Goal: Information Seeking & Learning: Find specific fact

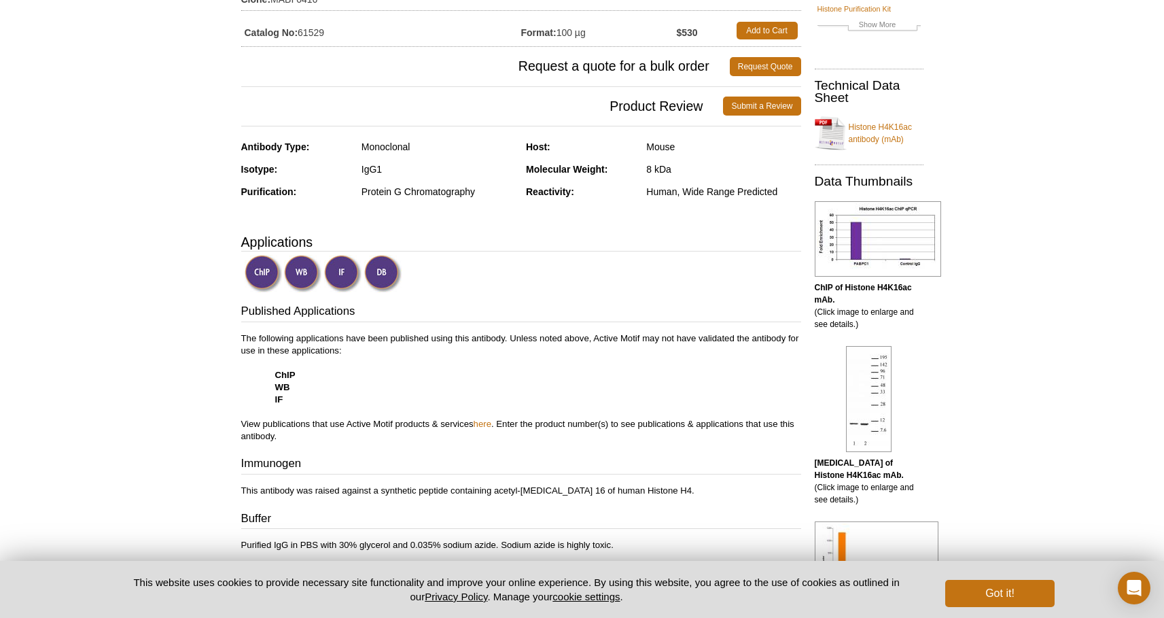
scroll to position [177, 0]
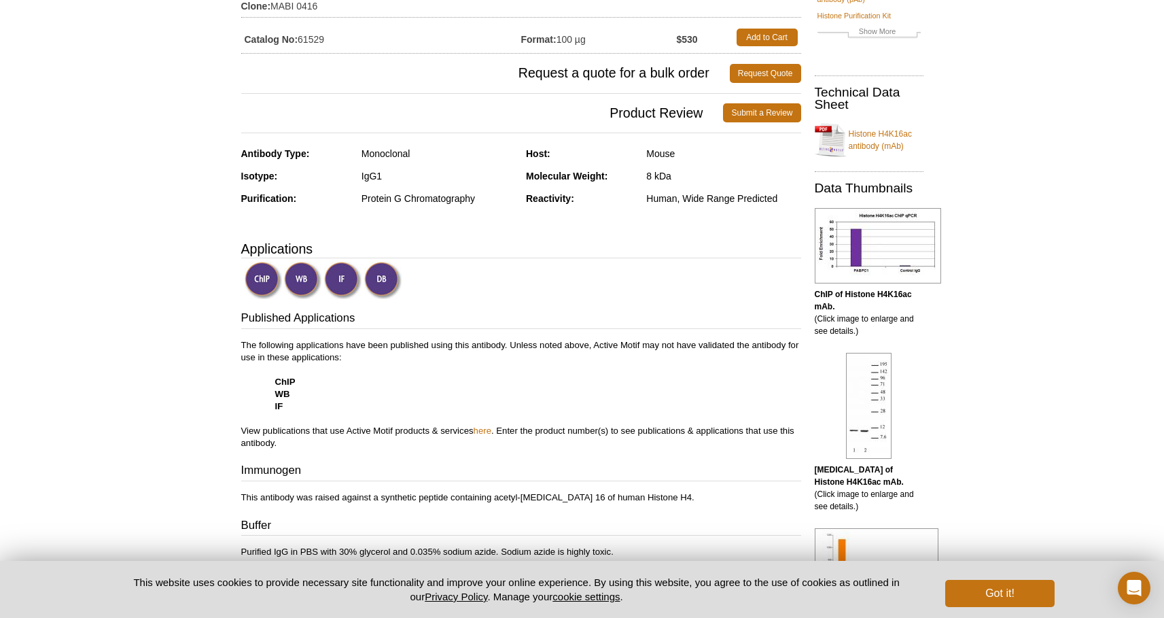
click at [648, 196] on div "Human, Wide Range Predicted" at bounding box center [723, 198] width 154 height 12
drag, startPoint x: 648, startPoint y: 196, endPoint x: 584, endPoint y: 189, distance: 64.2
click at [647, 196] on div "Human, Wide Range Predicted" at bounding box center [723, 198] width 154 height 12
click at [542, 192] on div "Host: Mouse Molecular Weight: 8 kDa Reactivity: Human, Wide Range Predicted" at bounding box center [663, 180] width 275 height 67
drag, startPoint x: 542, startPoint y: 191, endPoint x: 772, endPoint y: 210, distance: 231.1
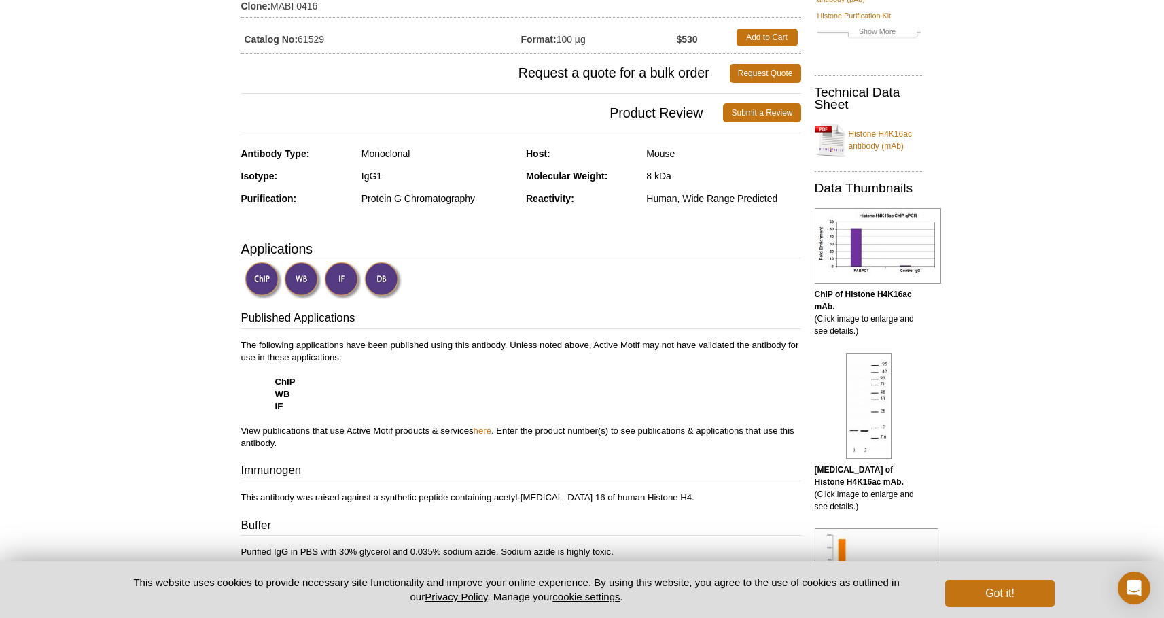
click at [772, 210] on div "Reactivity: Human, Wide Range Predicted" at bounding box center [663, 203] width 275 height 22
click at [769, 204] on div "Reactivity: Human, Wide Range Predicted" at bounding box center [663, 203] width 275 height 22
click at [769, 199] on div "Human, Wide Range Predicted" at bounding box center [723, 198] width 154 height 12
drag, startPoint x: 769, startPoint y: 199, endPoint x: 744, endPoint y: 198, distance: 25.2
click at [744, 197] on div "Human, Wide Range Predicted" at bounding box center [723, 198] width 154 height 12
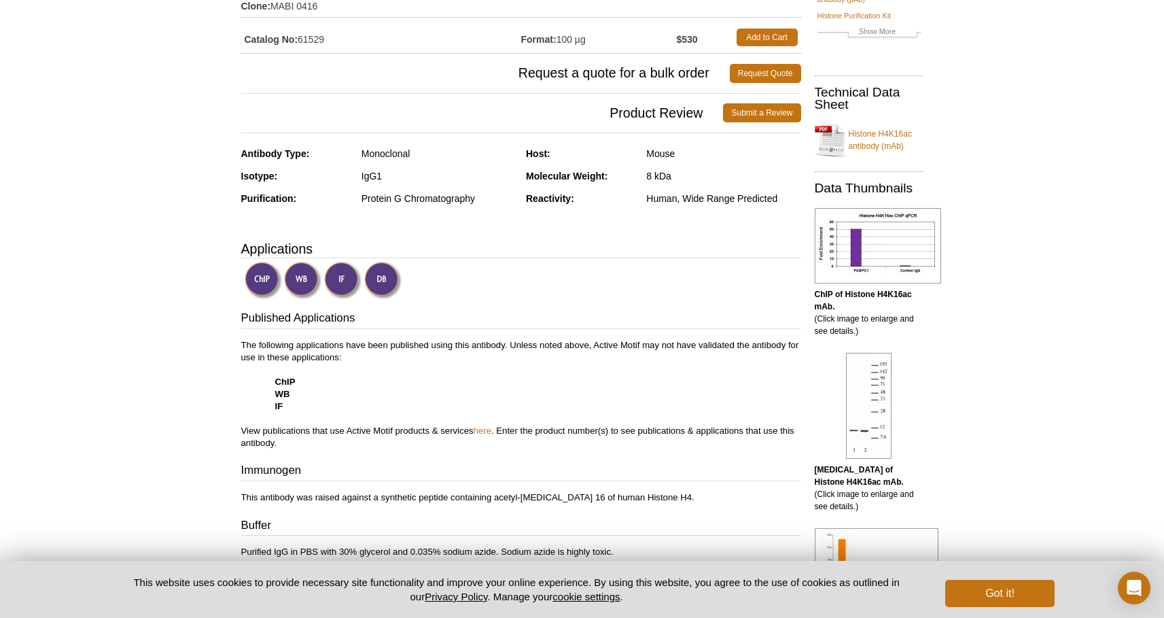
click at [793, 203] on div "Human, Wide Range Predicted" at bounding box center [723, 198] width 154 height 12
click at [776, 198] on div "Human, Wide Range Predicted" at bounding box center [723, 198] width 154 height 12
drag, startPoint x: 776, startPoint y: 198, endPoint x: 528, endPoint y: 194, distance: 248.7
click at [528, 194] on div "Reactivity: Human, Wide Range Predicted" at bounding box center [663, 203] width 275 height 22
copy div "Reactivity: Human, Wide Range Predicted"
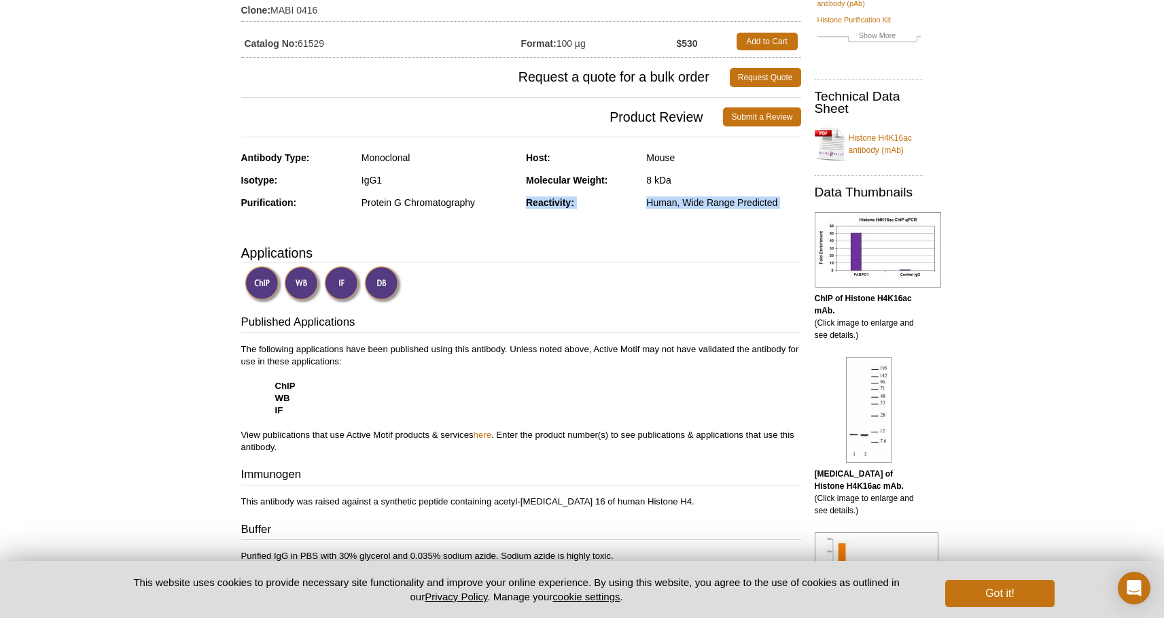
scroll to position [153, 0]
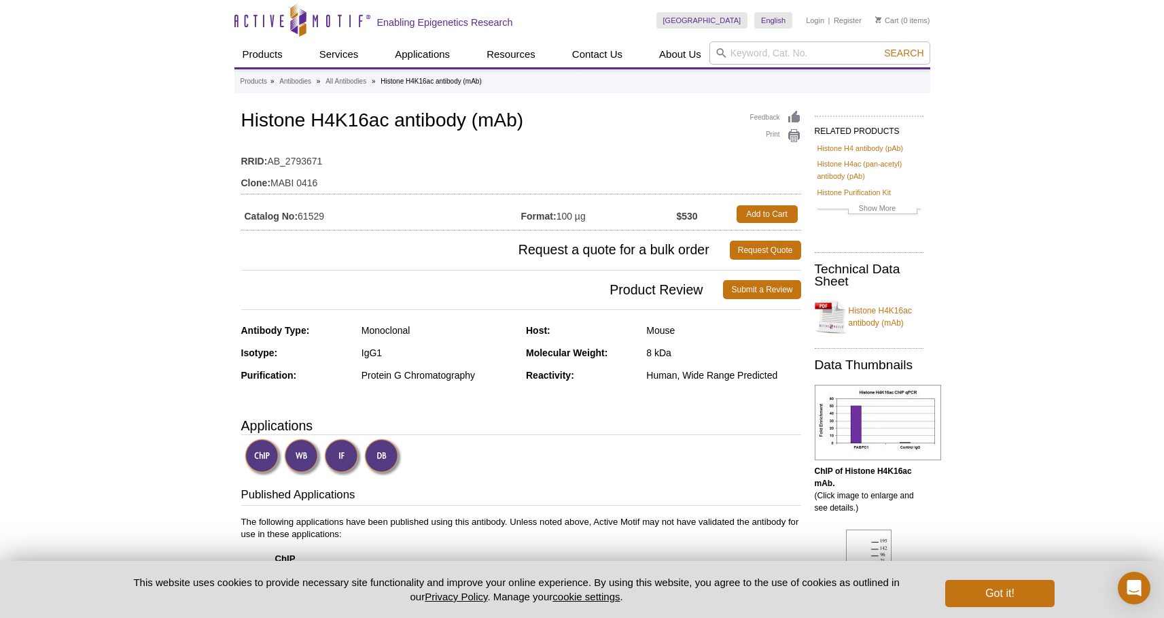
click at [272, 178] on td "Clone: MABI 0416" at bounding box center [521, 179] width 560 height 22
drag, startPoint x: 272, startPoint y: 178, endPoint x: 306, endPoint y: 180, distance: 34.0
click at [306, 180] on td "Clone: MABI 0416" at bounding box center [521, 179] width 560 height 22
click at [297, 164] on td "RRID: AB_2793671" at bounding box center [521, 158] width 560 height 22
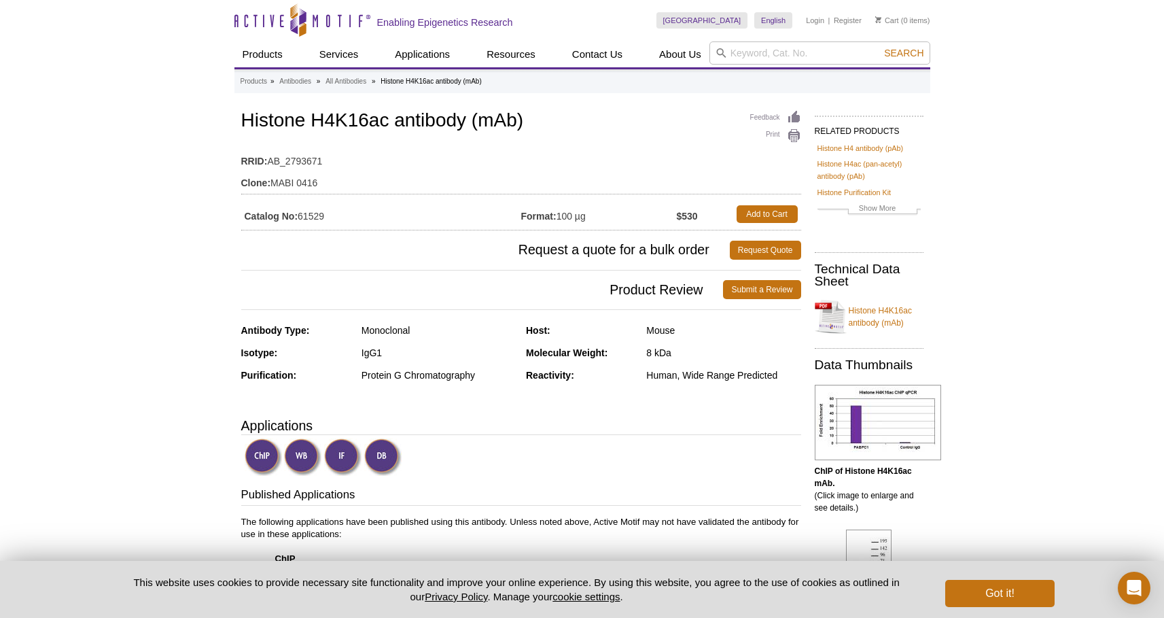
click at [308, 212] on td "Catalog No: 61529" at bounding box center [381, 214] width 280 height 24
click at [270, 112] on h1 "Histone H4K16ac antibody (mAb)" at bounding box center [521, 121] width 560 height 23
drag, startPoint x: 270, startPoint y: 112, endPoint x: 309, endPoint y: 115, distance: 38.9
click at [308, 115] on h1 "Histone H4K16ac antibody (mAb)" at bounding box center [521, 121] width 560 height 23
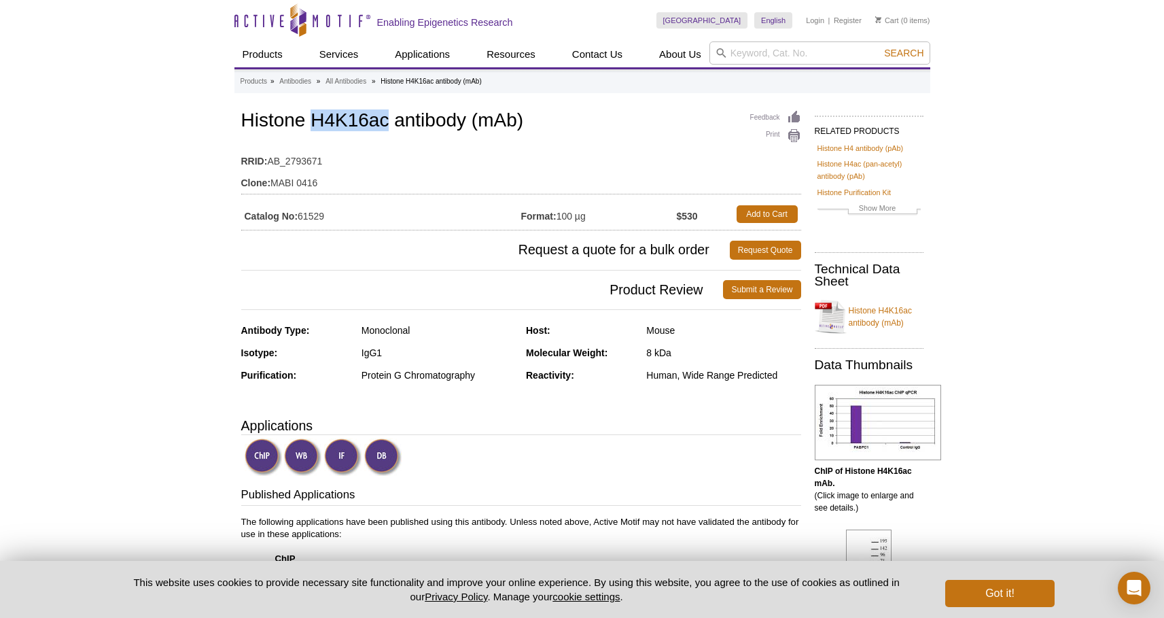
copy h1 "H4K16ac"
click at [315, 215] on td "Catalog No: 61529" at bounding box center [381, 214] width 280 height 24
copy td "61529"
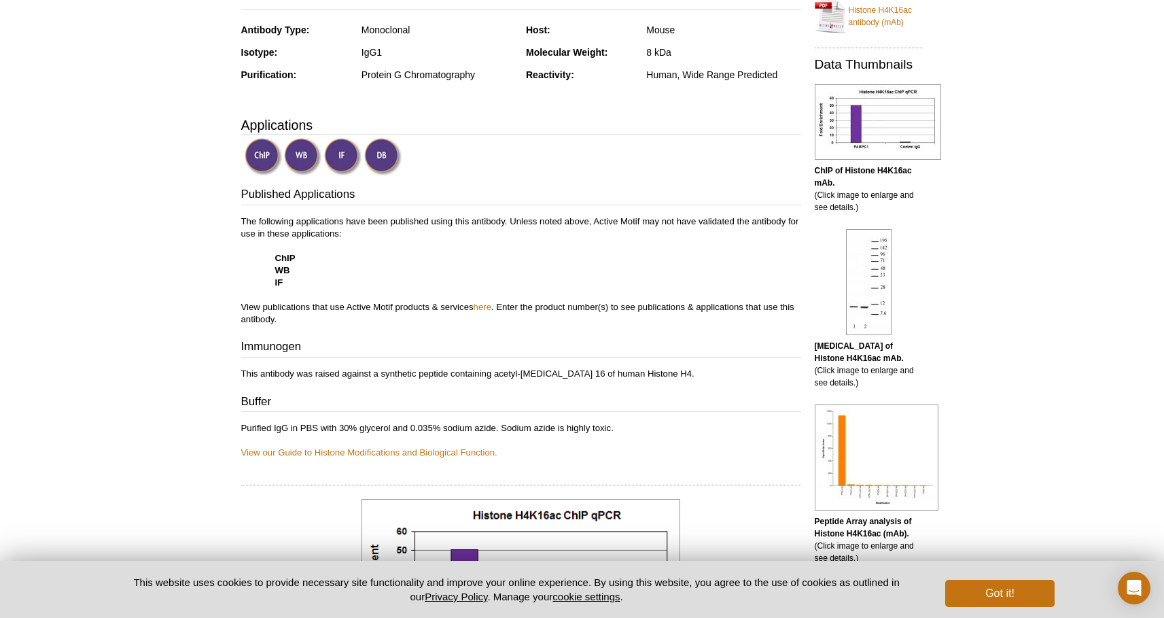
scroll to position [304, 0]
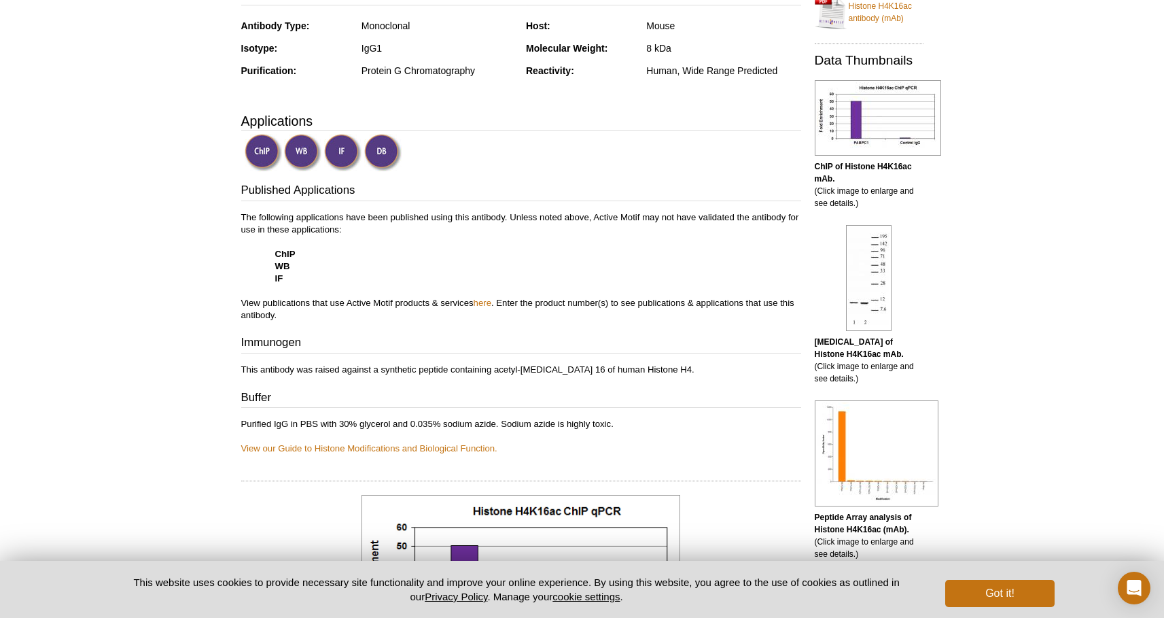
click at [516, 207] on div "Published Applications The following applications have been published using thi…" at bounding box center [521, 318] width 560 height 272
drag, startPoint x: 516, startPoint y: 207, endPoint x: 524, endPoint y: 220, distance: 16.2
click at [524, 220] on div "Published Applications The following applications have been published using thi…" at bounding box center [521, 318] width 560 height 272
click at [524, 220] on p "The following applications have been published using this antibody. Unless note…" at bounding box center [521, 266] width 560 height 110
drag, startPoint x: 524, startPoint y: 220, endPoint x: 515, endPoint y: 248, distance: 29.4
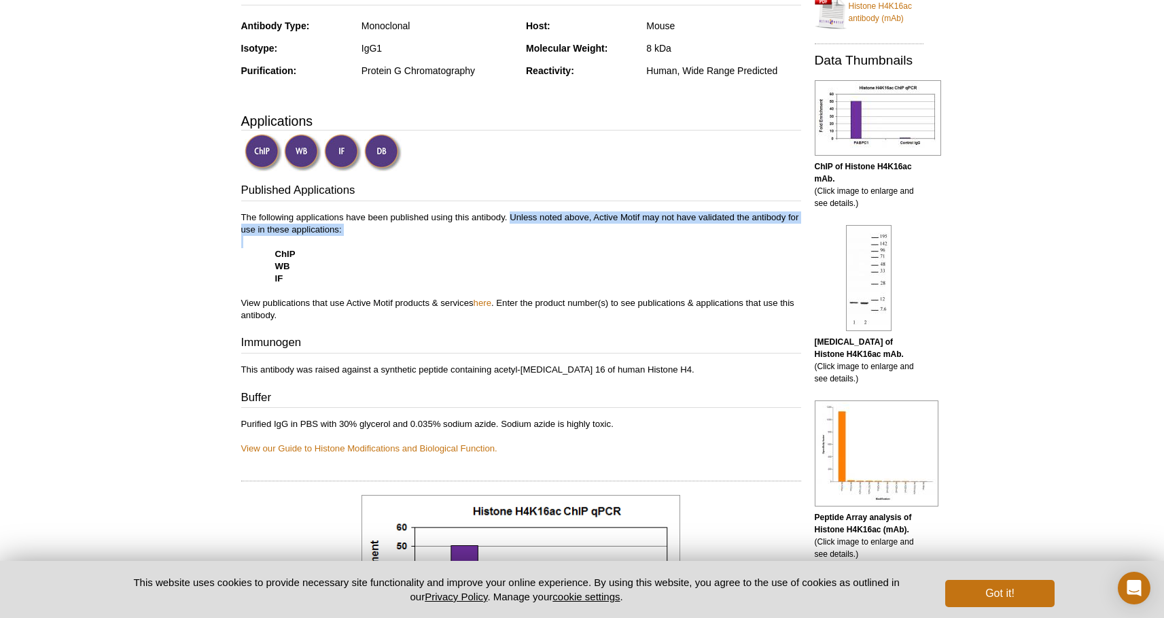
click at [517, 245] on p "The following applications have been published using this antibody. Unless note…" at bounding box center [521, 266] width 560 height 110
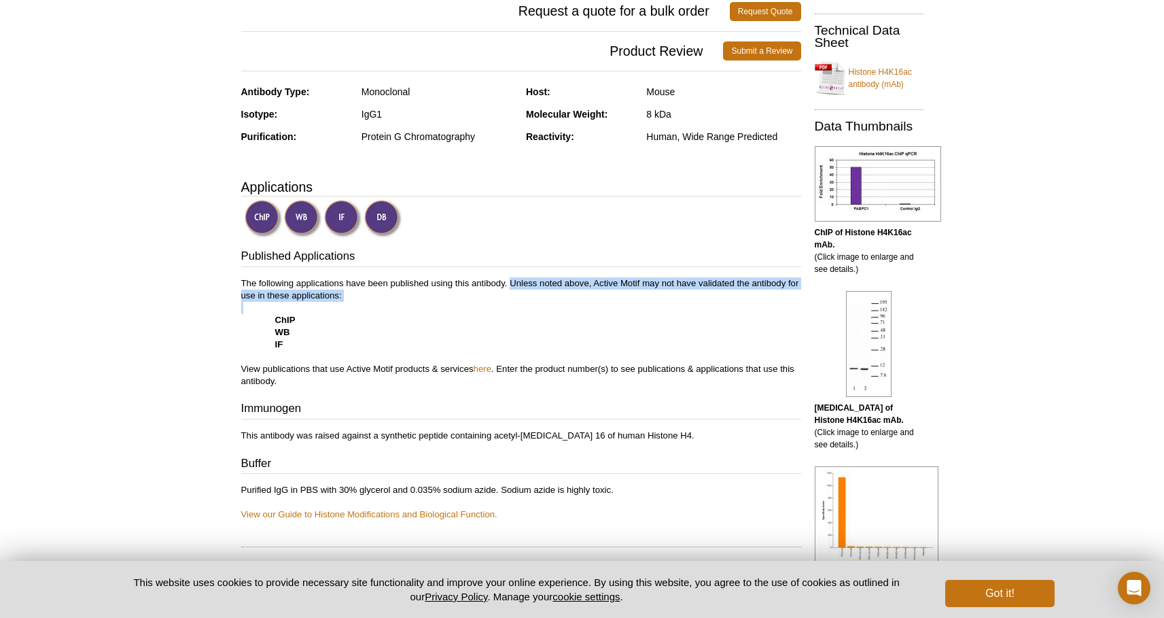
scroll to position [0, 0]
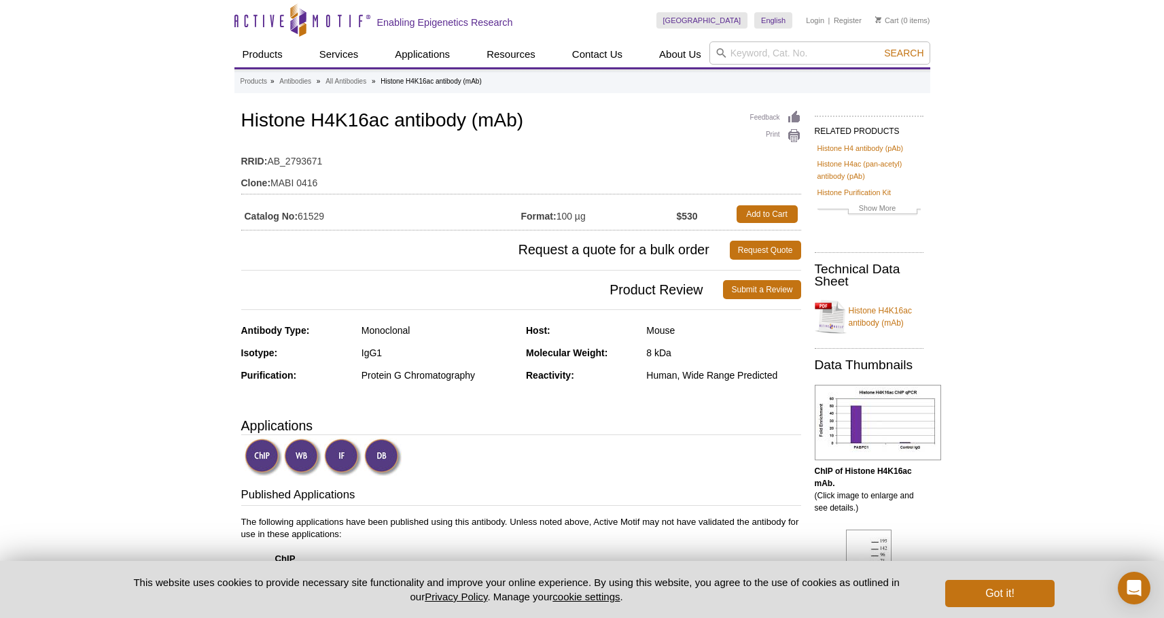
click at [315, 205] on td "Catalog No: 61529" at bounding box center [381, 214] width 280 height 24
click at [310, 217] on td "Catalog No: 61529" at bounding box center [381, 214] width 280 height 24
click at [277, 164] on td "RRID: AB_2793671" at bounding box center [521, 158] width 560 height 22
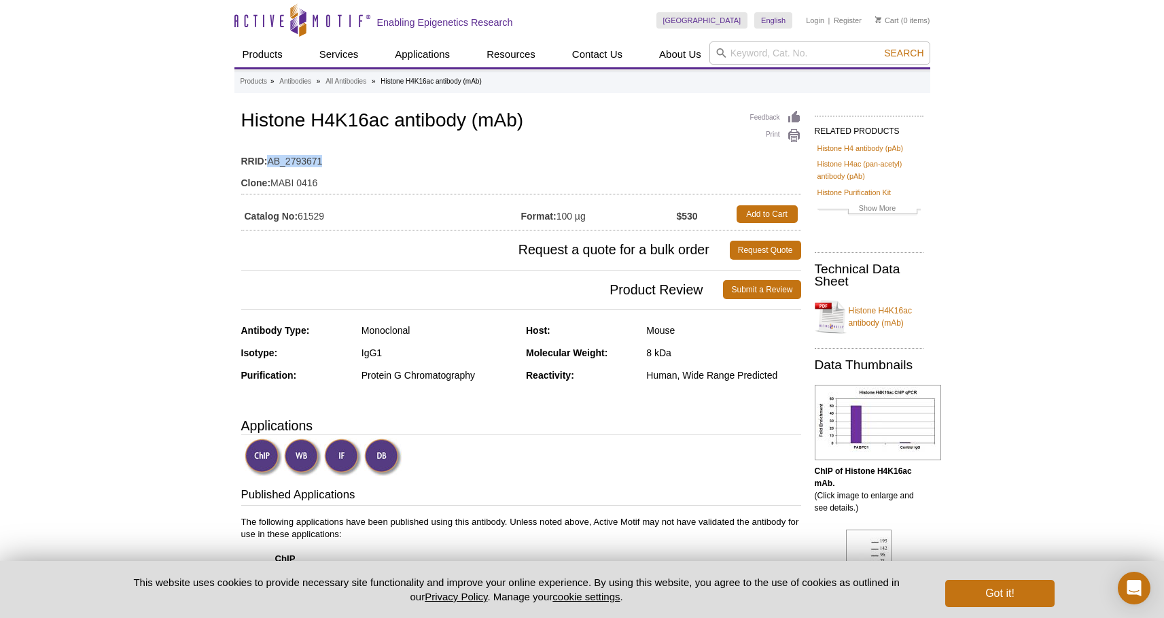
drag, startPoint x: 277, startPoint y: 164, endPoint x: 314, endPoint y: 159, distance: 37.0
click at [314, 159] on td "RRID: AB_2793671" at bounding box center [521, 158] width 560 height 22
click at [308, 216] on td "Catalog No: 61529" at bounding box center [381, 214] width 280 height 24
copy td "61529"
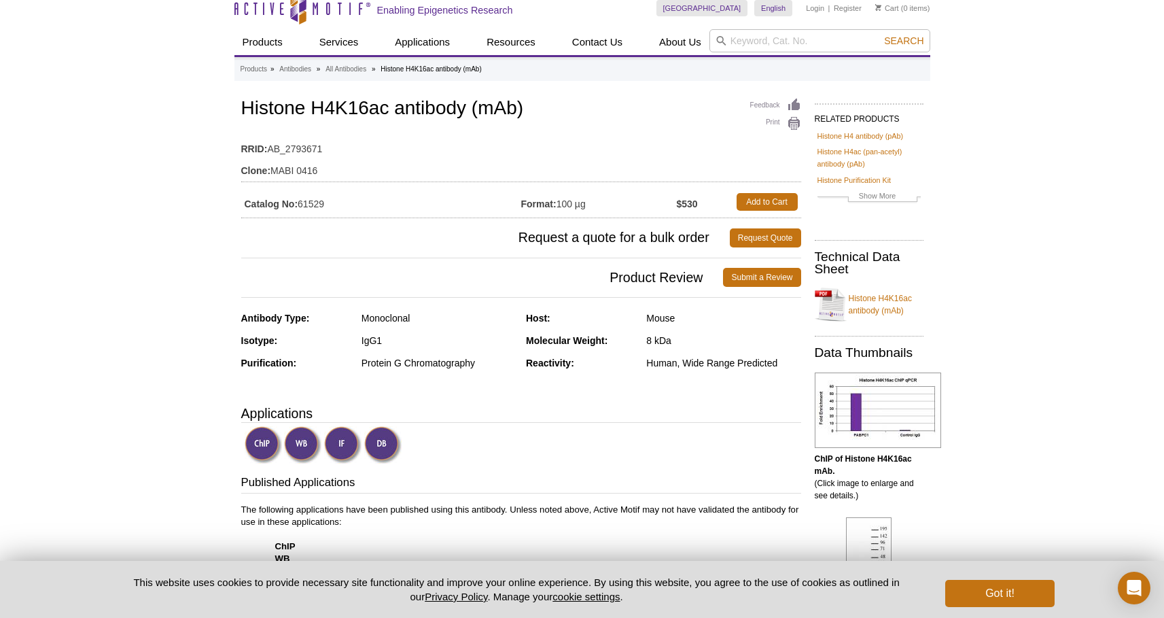
scroll to position [16, 0]
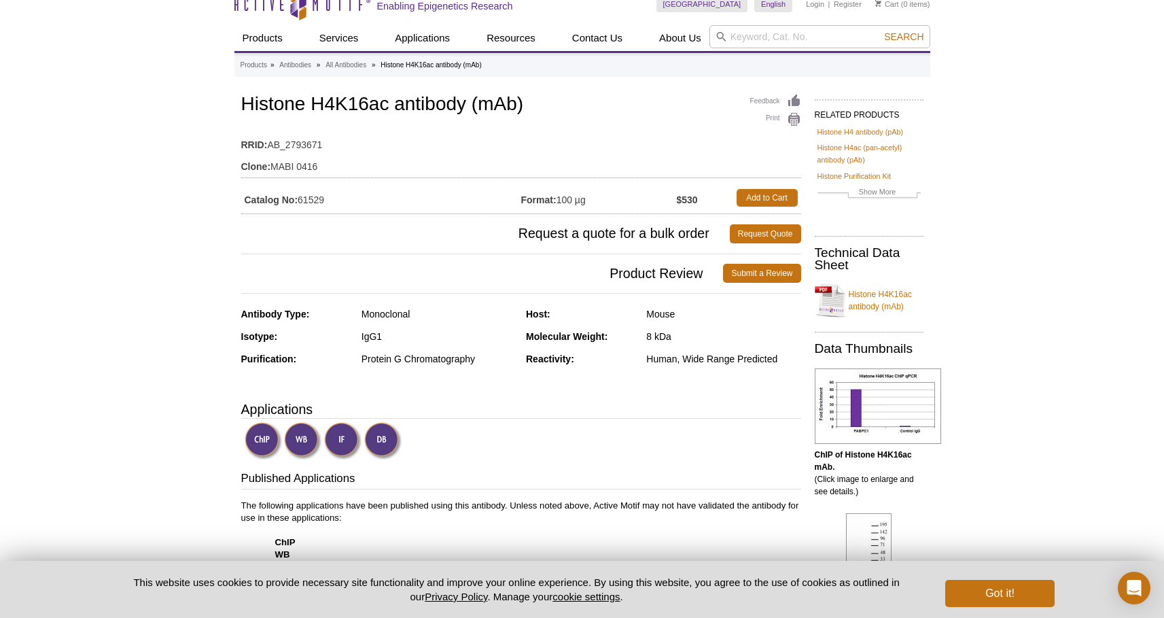
click at [656, 355] on div "Human, Wide Range Predicted" at bounding box center [723, 359] width 154 height 12
drag, startPoint x: 656, startPoint y: 355, endPoint x: 768, endPoint y: 359, distance: 112.8
click at [768, 359] on div "Human, Wide Range Predicted" at bounding box center [723, 359] width 154 height 12
copy div "Human, Wide Range Predicted"
drag, startPoint x: 90, startPoint y: 264, endPoint x: 226, endPoint y: 251, distance: 135.7
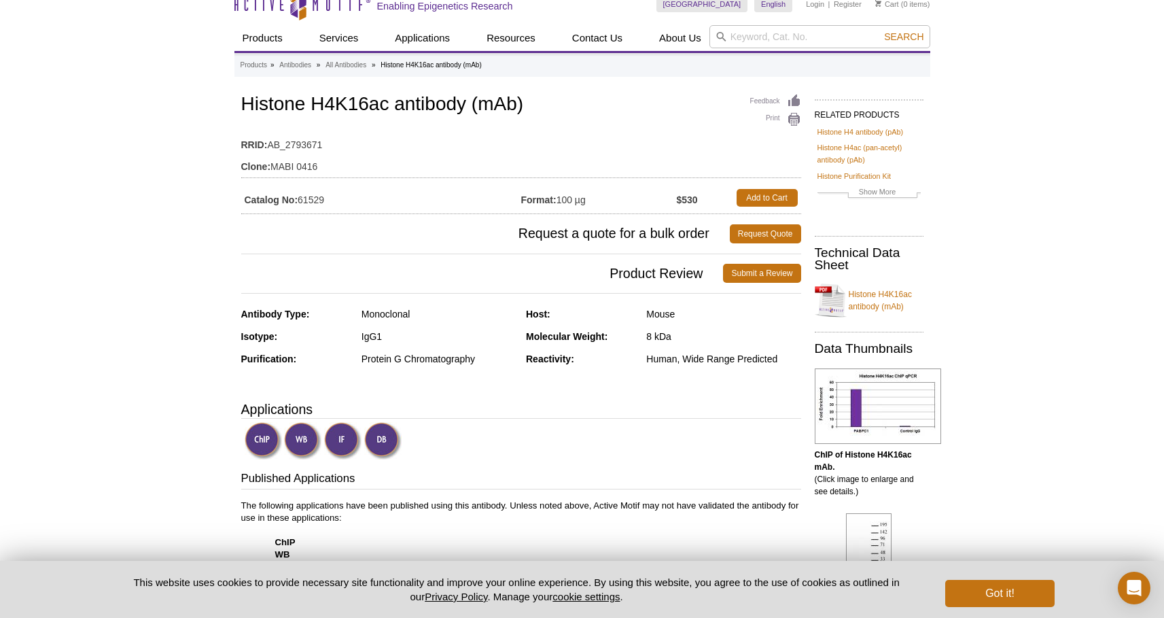
click at [666, 361] on div "Human, Wide Range Predicted" at bounding box center [723, 359] width 154 height 12
drag, startPoint x: 666, startPoint y: 361, endPoint x: 768, endPoint y: 365, distance: 102.7
click at [768, 365] on div "Reactivity: Human, Wide Range Predicted" at bounding box center [663, 364] width 275 height 22
copy div "Human, Wide Range Predicted"
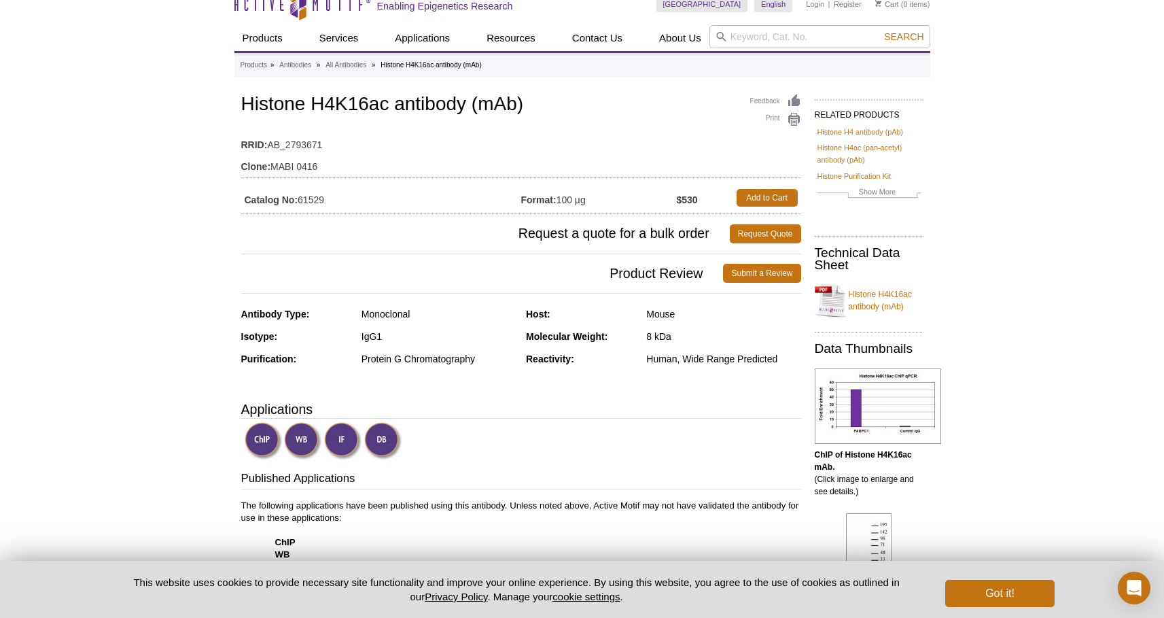
scroll to position [10, 0]
